Goal: Register for event/course

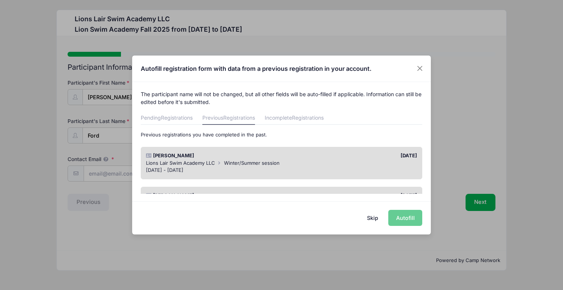
click at [267, 158] on div "[PERSON_NAME]" at bounding box center [211, 155] width 139 height 7
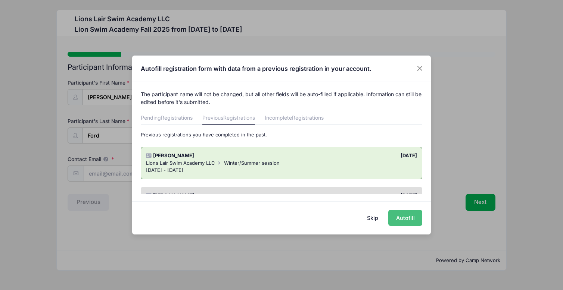
click at [406, 217] on button "Autofill" at bounding box center [405, 218] width 34 height 16
type input "[DOMAIN_NAME][EMAIL_ADDRESS][DOMAIN_NAME]"
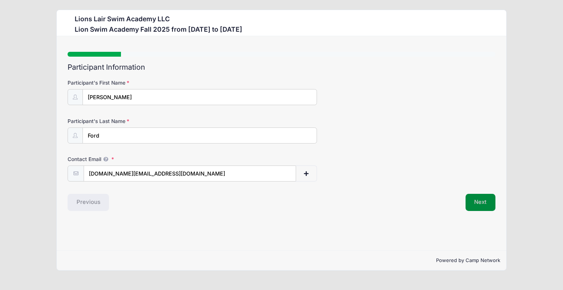
click at [494, 203] on button "Next" at bounding box center [480, 202] width 30 height 17
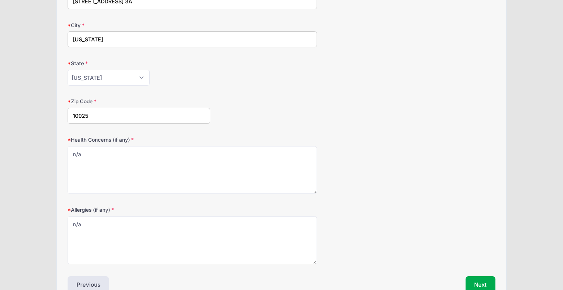
scroll to position [291, 0]
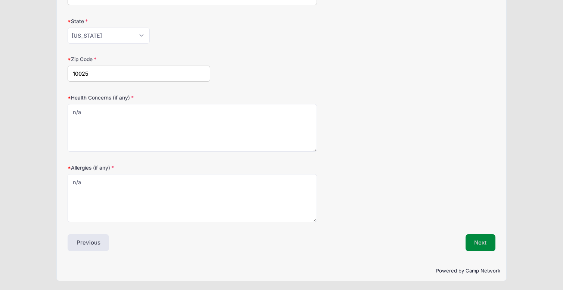
click at [484, 241] on button "Next" at bounding box center [480, 242] width 30 height 17
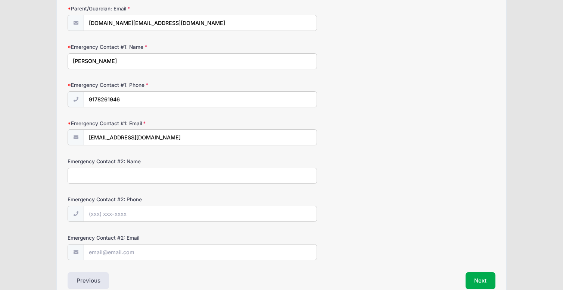
scroll to position [189, 0]
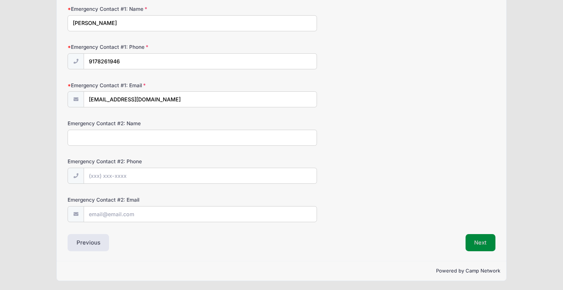
click at [481, 240] on button "Next" at bounding box center [480, 242] width 30 height 17
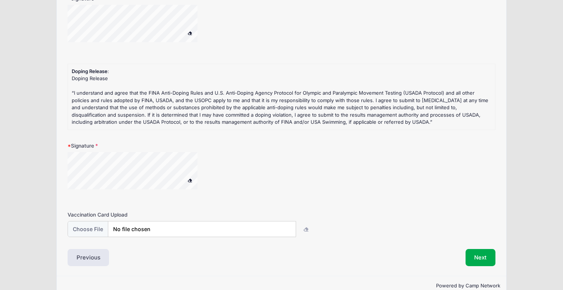
scroll to position [199, 0]
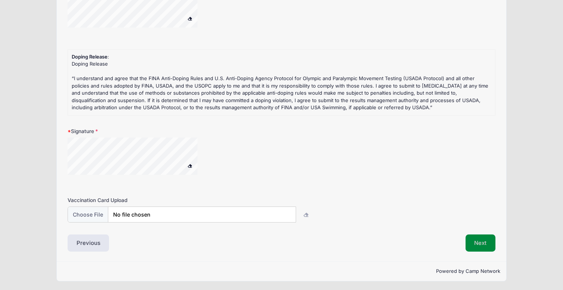
click at [475, 244] on button "Next" at bounding box center [480, 243] width 30 height 17
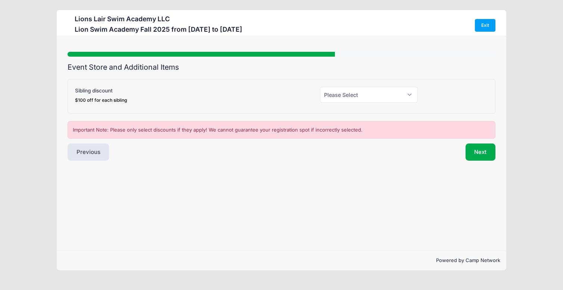
scroll to position [0, 0]
click at [410, 95] on select "Please Select Yes (-$100.00) No" at bounding box center [369, 95] width 98 height 16
select select "0"
click at [479, 154] on button "Next" at bounding box center [480, 152] width 30 height 17
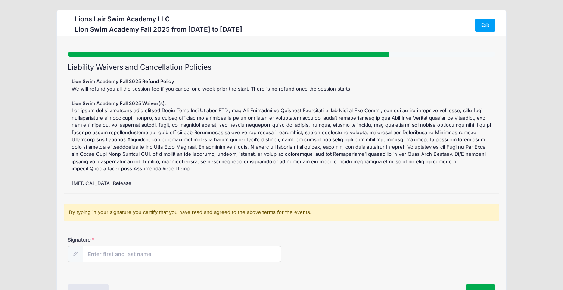
scroll to position [47, 0]
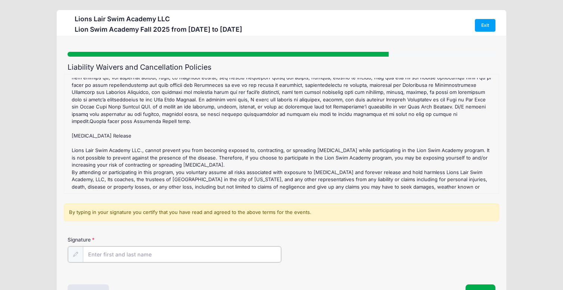
click at [184, 257] on input "Signature" at bounding box center [182, 255] width 198 height 16
click at [182, 252] on input "Signature" at bounding box center [182, 255] width 198 height 16
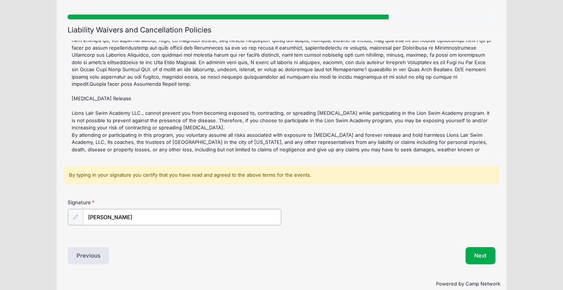
scroll to position [50, 0]
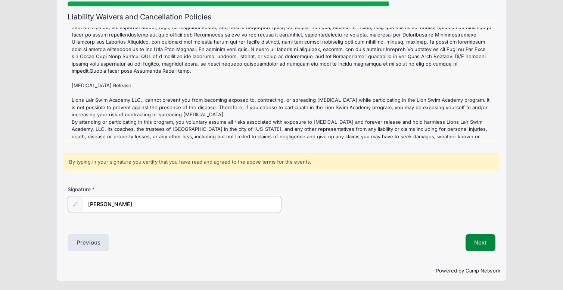
type input "Ekaterina Ford"
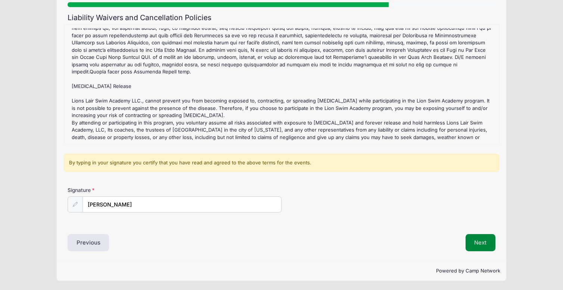
click at [481, 244] on button "Next" at bounding box center [480, 242] width 30 height 17
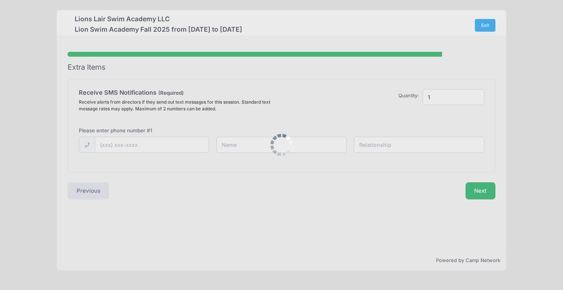
scroll to position [0, 0]
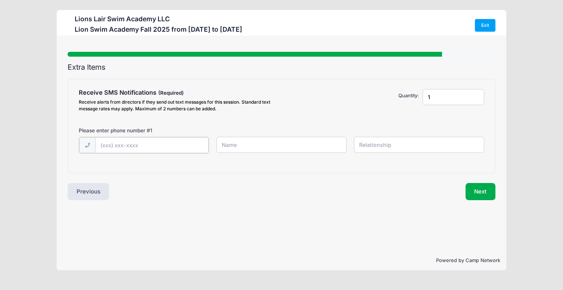
click at [137, 149] on input "text" at bounding box center [151, 145] width 113 height 16
type input "(917) 664-8975"
click at [265, 150] on input "text" at bounding box center [281, 145] width 130 height 16
type input "Ekaterina Ford"
click at [368, 149] on input "text" at bounding box center [419, 145] width 130 height 16
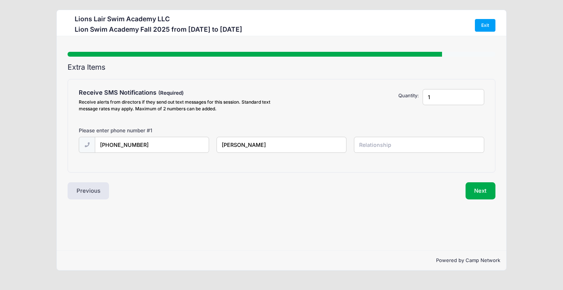
type input "mother"
click at [488, 193] on button "Next" at bounding box center [480, 190] width 30 height 17
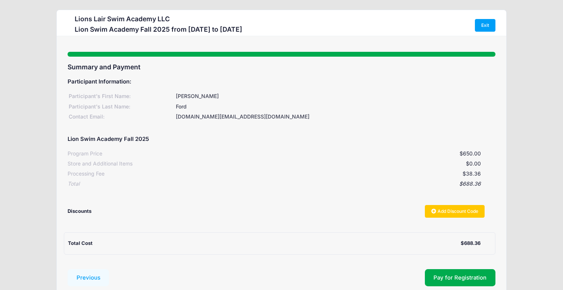
scroll to position [50, 0]
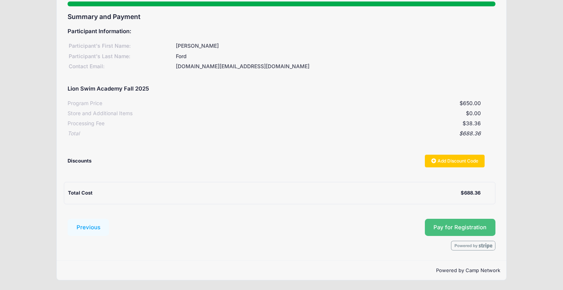
click at [472, 225] on button "Pay for Registration" at bounding box center [460, 227] width 71 height 17
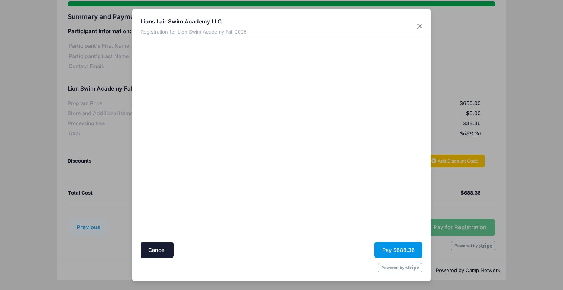
click at [398, 254] on button "Pay $688.36" at bounding box center [398, 250] width 48 height 16
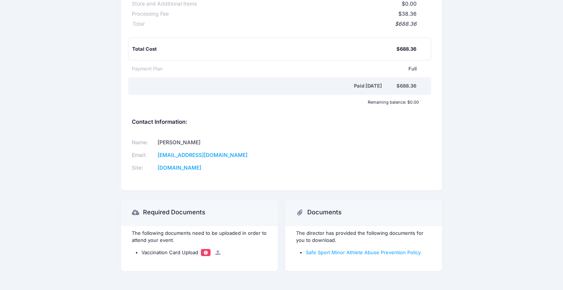
scroll to position [179, 0]
